Goal: Task Accomplishment & Management: Manage account settings

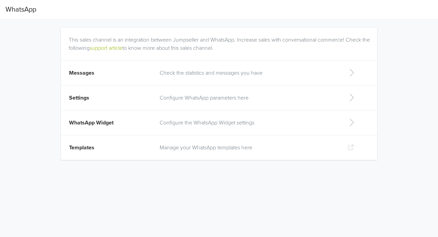
click at [231, 102] on td "Configure WhatsApp parameters here" at bounding box center [247, 98] width 185 height 25
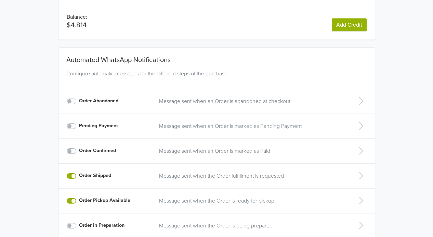
scroll to position [79, 0]
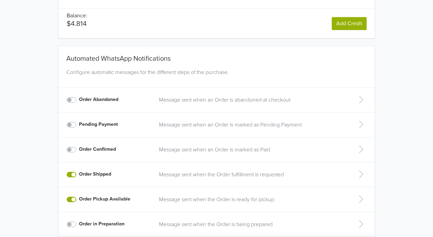
click at [79, 101] on label "Order Abandoned" at bounding box center [98, 100] width 39 height 8
click at [0, 0] on input "Order Abandoned" at bounding box center [0, 0] width 0 height 0
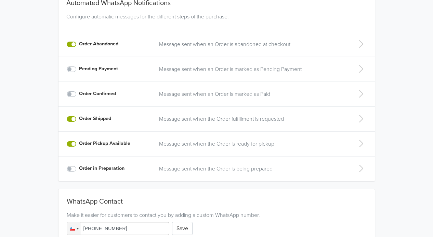
scroll to position [135, 0]
click at [236, 46] on p "Message sent when an Order is abandoned at checkout" at bounding box center [251, 44] width 184 height 8
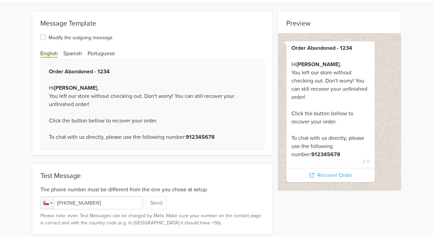
drag, startPoint x: 179, startPoint y: 32, endPoint x: 171, endPoint y: 48, distance: 17.9
click at [171, 48] on div "Modify the outgoing message English Spanish Portuguese" at bounding box center [152, 45] width 240 height 25
click at [77, 52] on span "Spanish" at bounding box center [72, 54] width 19 height 8
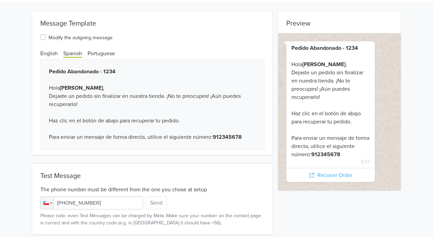
scroll to position [0, 0]
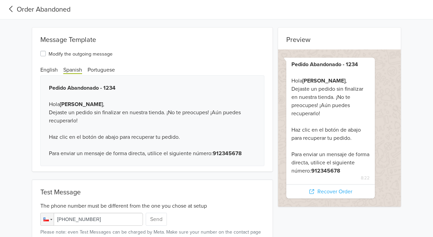
click at [9, 3] on span "Order Abandoned" at bounding box center [37, 10] width 65 height 14
click at [15, 11] on icon at bounding box center [10, 8] width 11 height 9
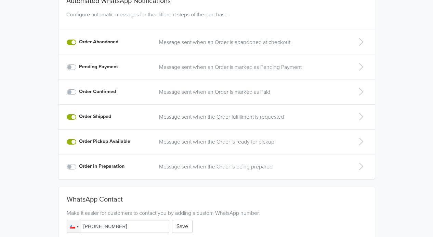
scroll to position [136, 0]
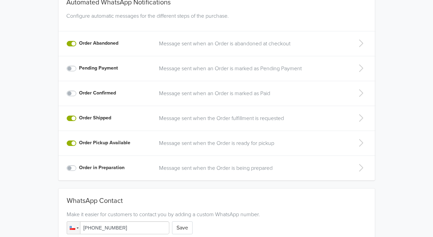
click at [271, 116] on p "Message sent when the Order fulfillment is requested" at bounding box center [251, 118] width 184 height 8
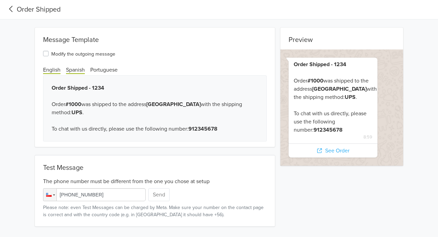
click at [68, 69] on span "Spanish" at bounding box center [75, 71] width 19 height 8
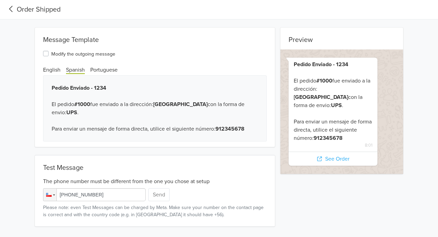
click at [10, 11] on icon at bounding box center [10, 8] width 11 height 9
